Goal: Task Accomplishment & Management: Manage account settings

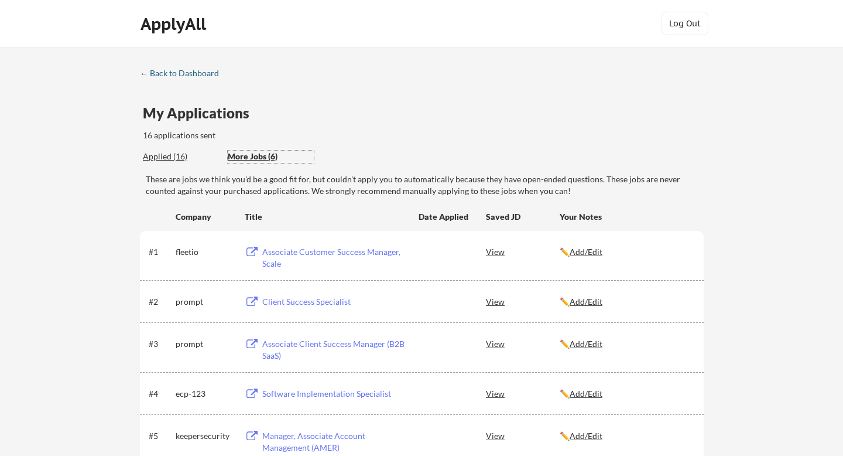
click at [176, 73] on div "← Back to Dashboard" at bounding box center [184, 73] width 88 height 8
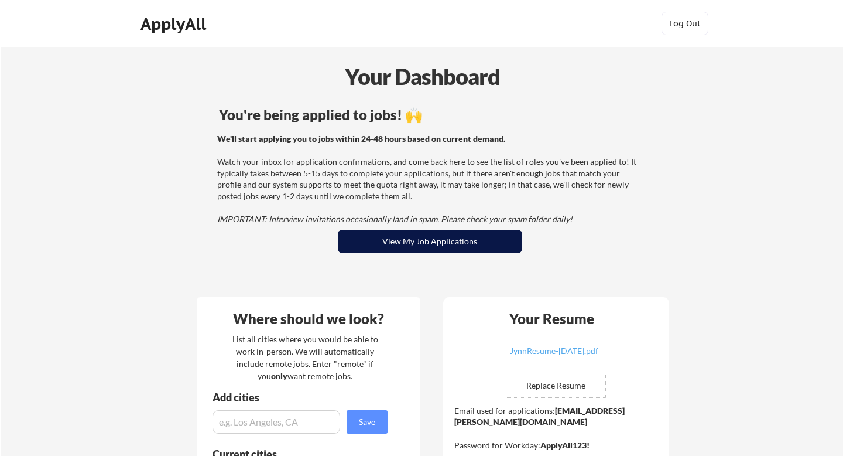
click at [446, 232] on button "View My Job Applications" at bounding box center [430, 241] width 184 height 23
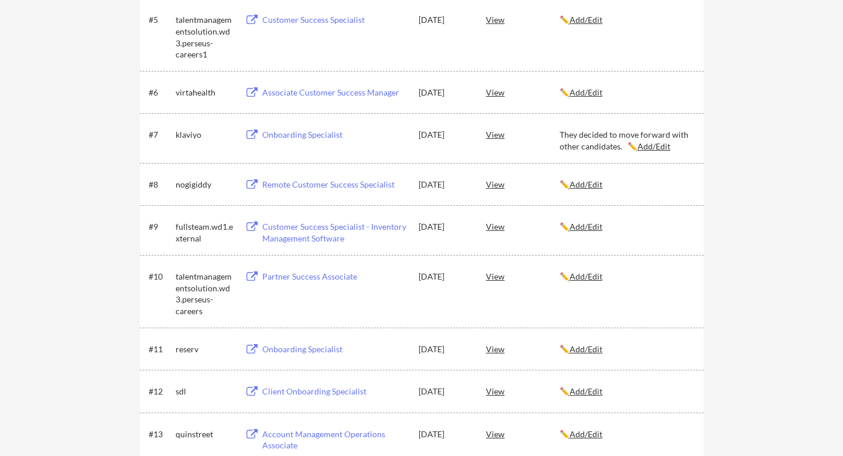
scroll to position [422, 0]
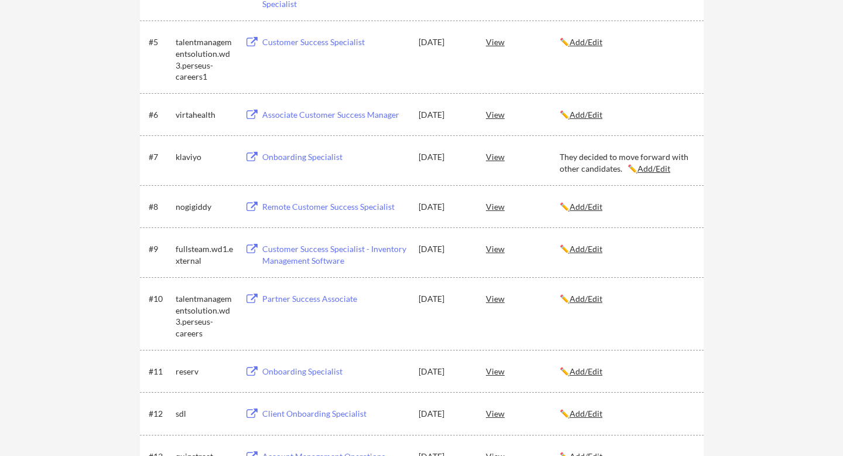
click at [316, 372] on div "Onboarding Specialist" at bounding box center [334, 371] width 145 height 12
click at [495, 372] on div "View" at bounding box center [523, 370] width 74 height 21
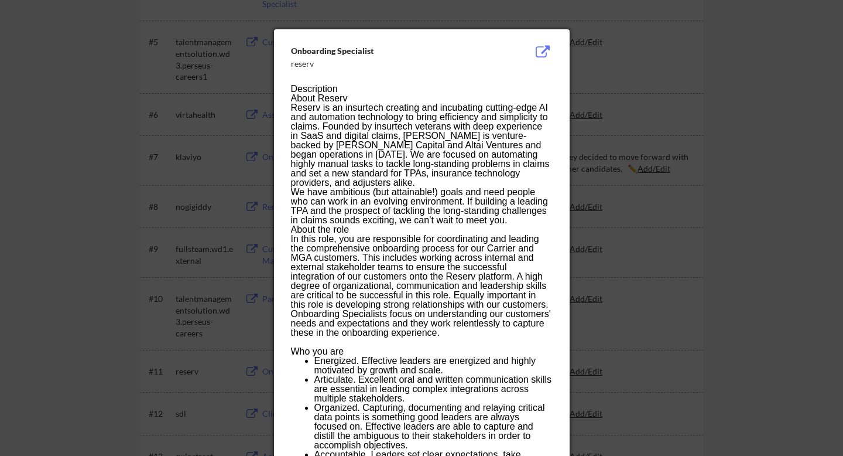
click at [477, 295] on p "In this role, you are responsible for coordinating and leading the comprehensiv…" at bounding box center [421, 285] width 261 height 103
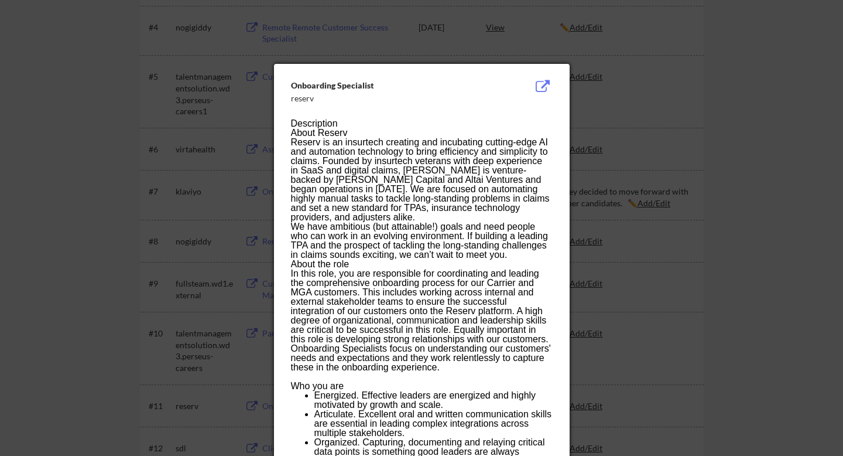
scroll to position [351, 0]
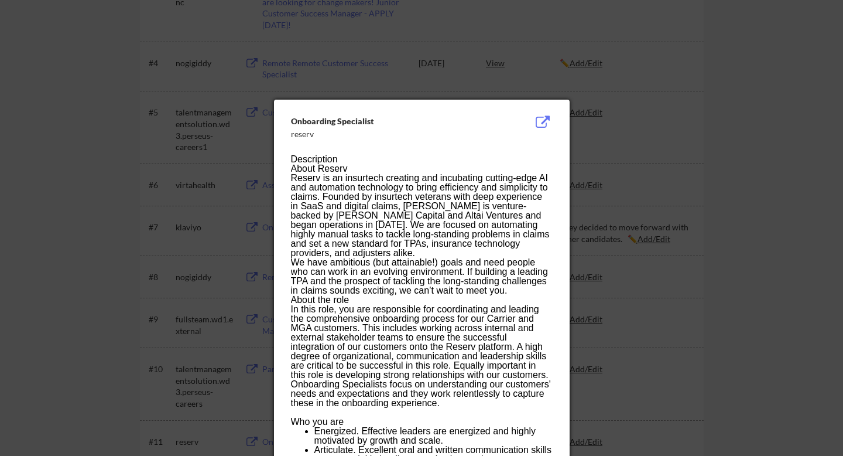
click at [29, 154] on div at bounding box center [421, 228] width 843 height 456
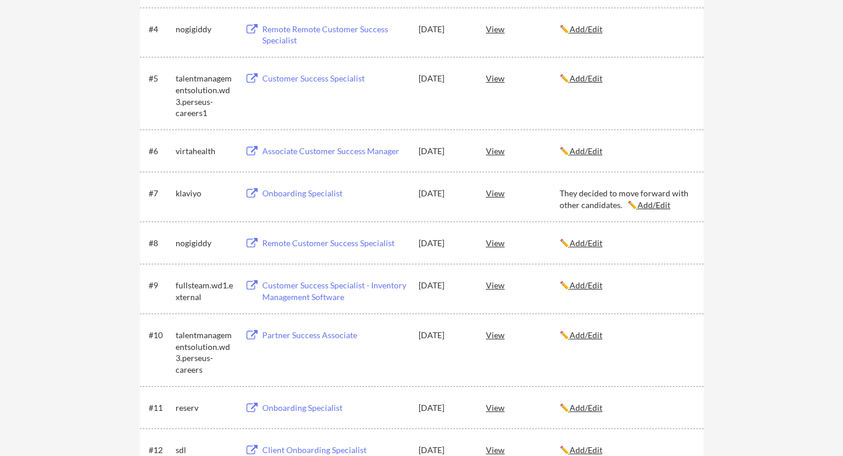
scroll to position [422, 0]
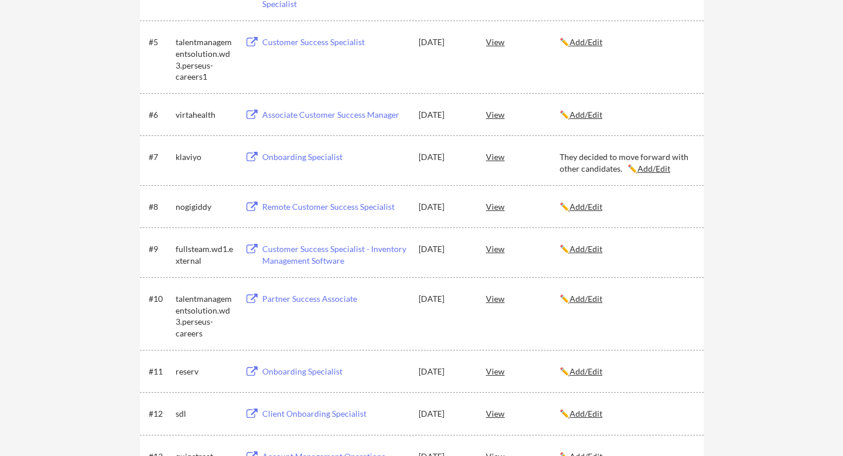
click at [771, 258] on div "← Back to Dashboard My Applications 16 applications sent Applied (16) More Jobs…" at bounding box center [421, 146] width 843 height 1043
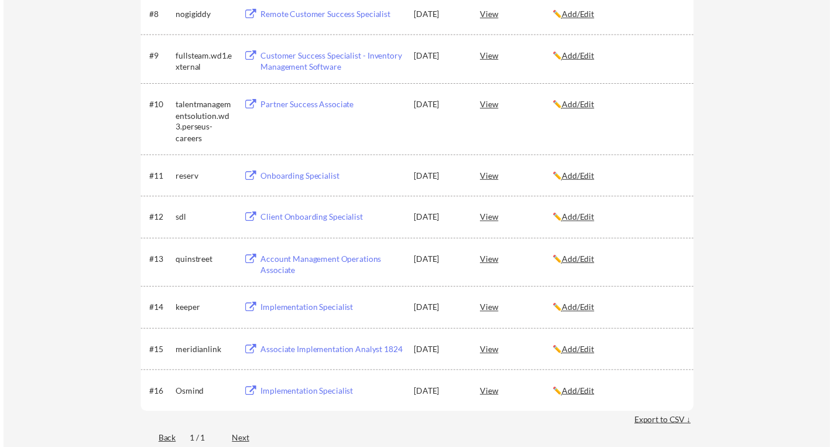
scroll to position [632, 0]
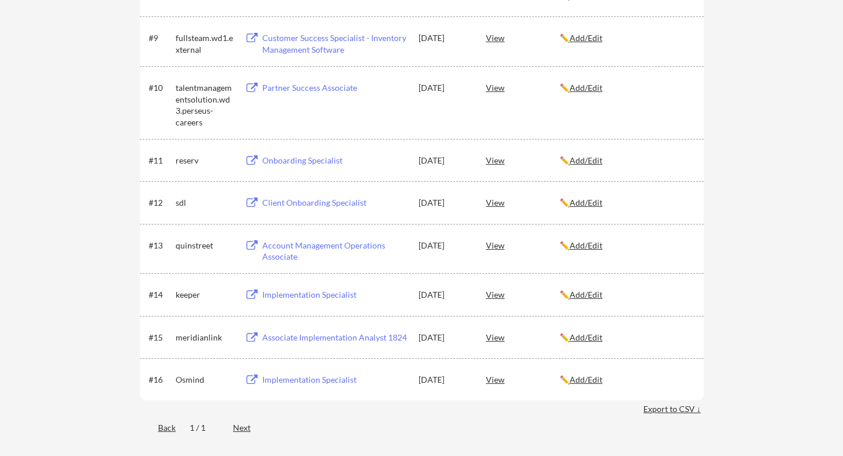
click at [583, 379] on u "Add/Edit" at bounding box center [586, 379] width 33 height 10
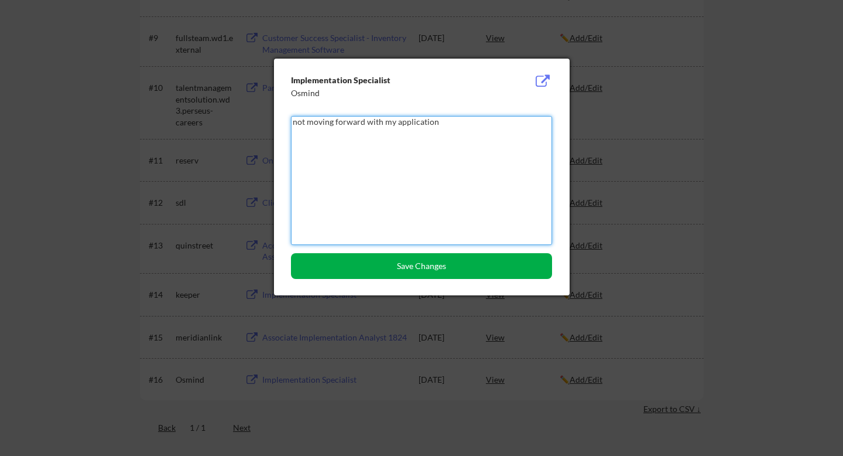
type textarea "not moving forward with my application"
click at [483, 261] on button "Save Changes" at bounding box center [421, 266] width 261 height 26
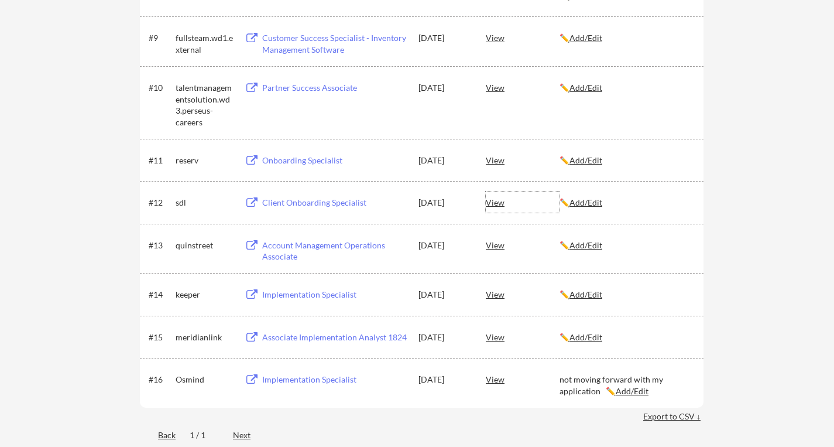
click at [493, 206] on div "View" at bounding box center [523, 201] width 74 height 21
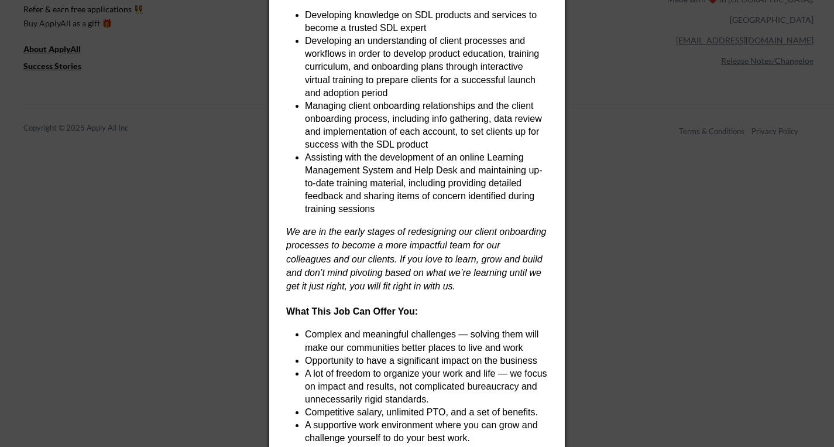
scroll to position [1182, 0]
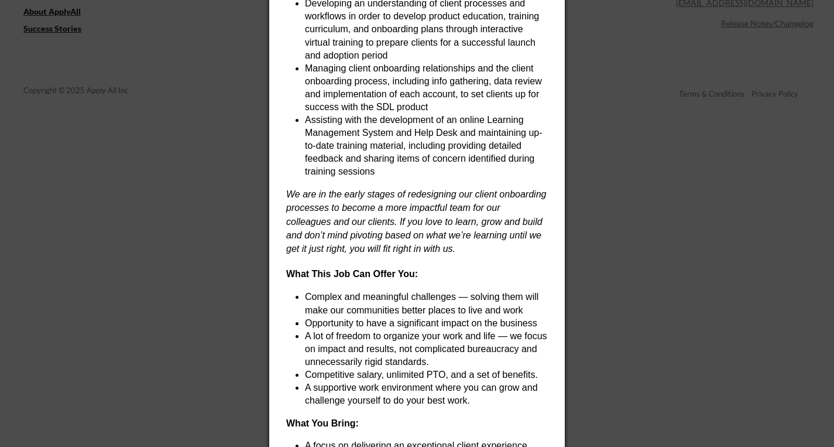
click at [226, 235] on div at bounding box center [417, 223] width 834 height 447
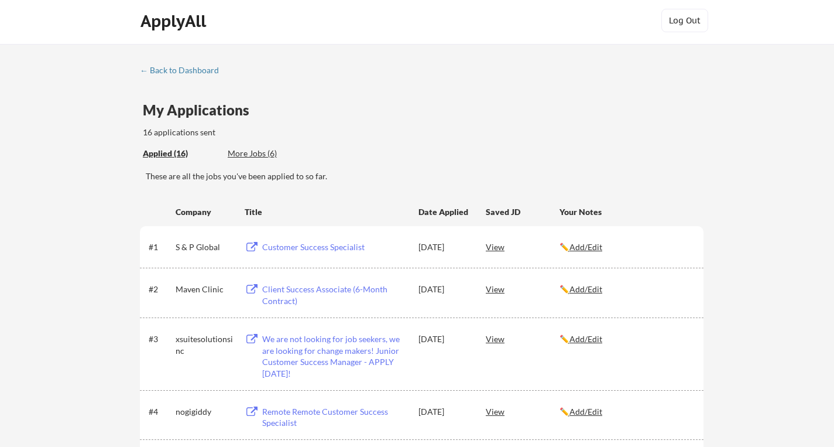
scroll to position [0, 0]
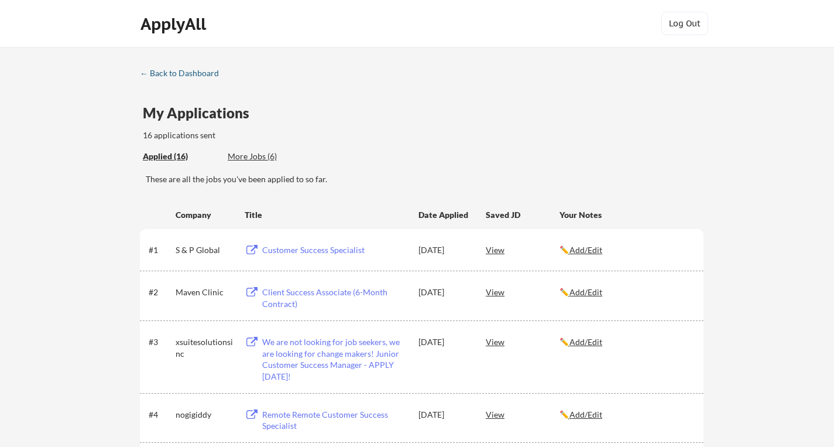
click at [205, 76] on div "← Back to Dashboard" at bounding box center [184, 73] width 88 height 8
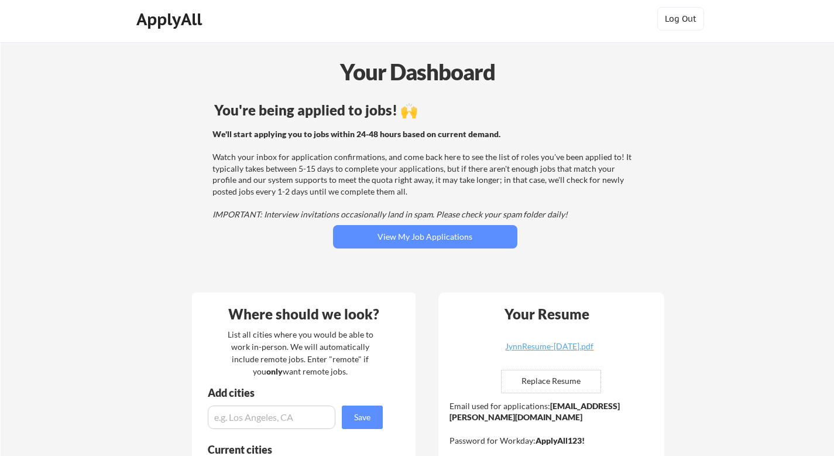
scroll to position [7, 0]
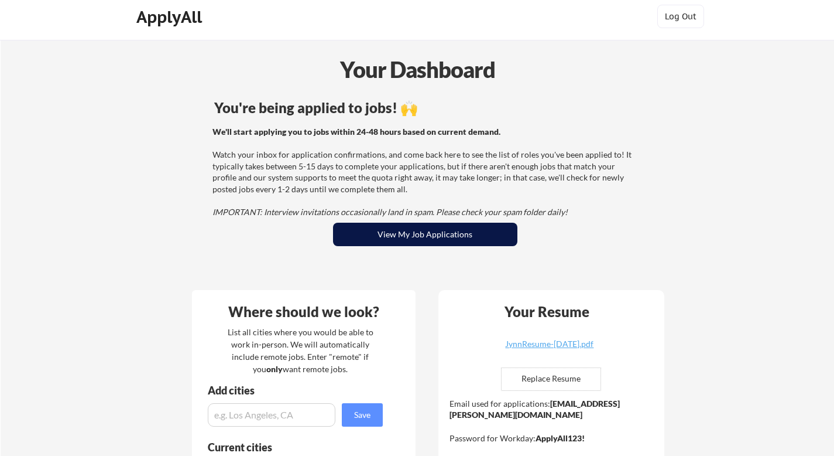
click at [430, 239] on button "View My Job Applications" at bounding box center [425, 234] width 184 height 23
